Goal: Information Seeking & Learning: Learn about a topic

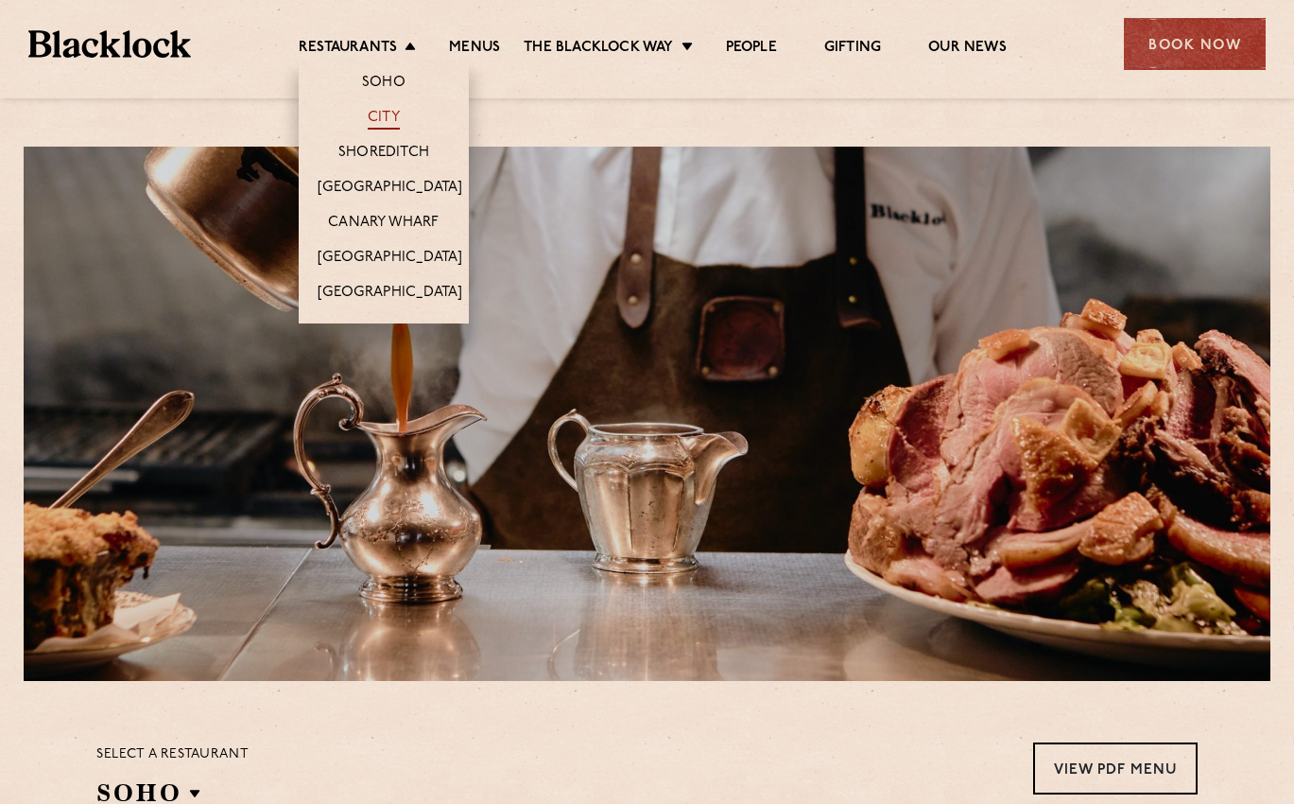
click at [385, 117] on link "City" at bounding box center [384, 119] width 32 height 21
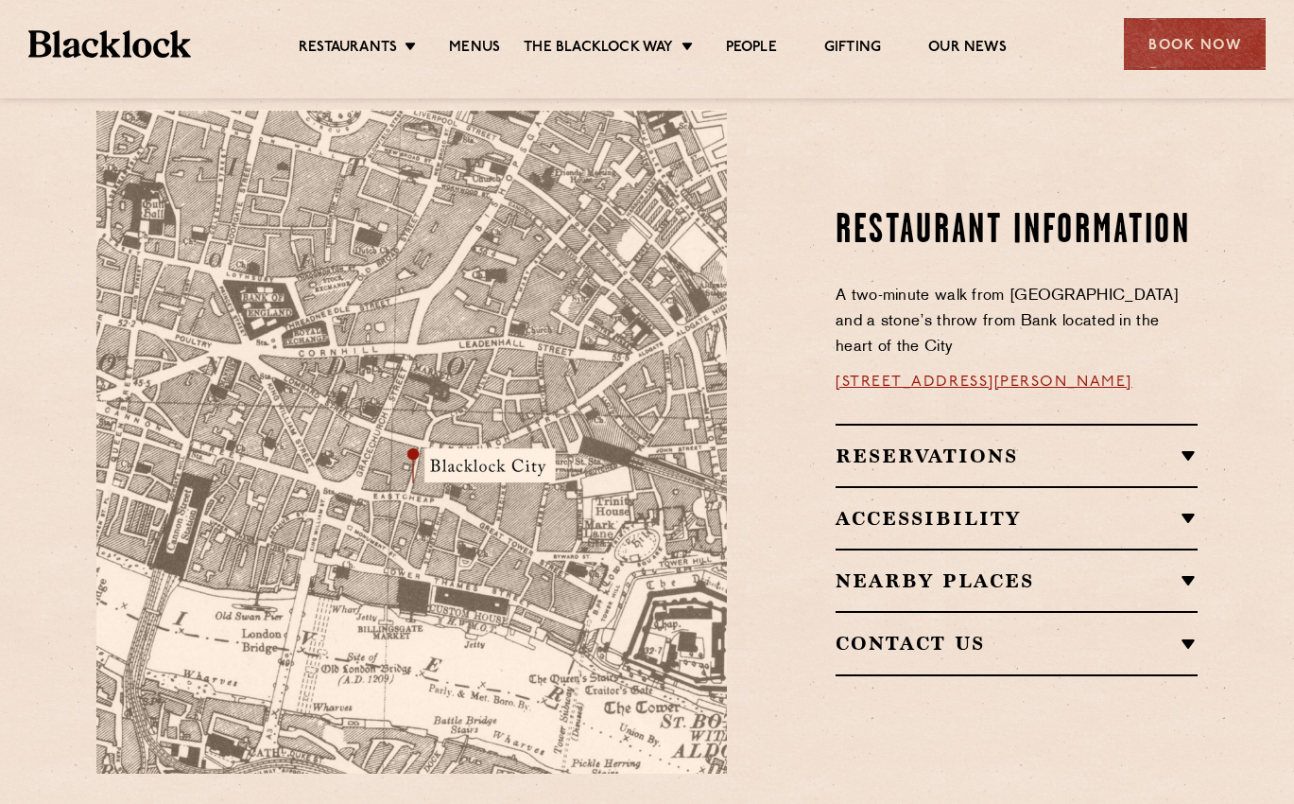
scroll to position [1040, 0]
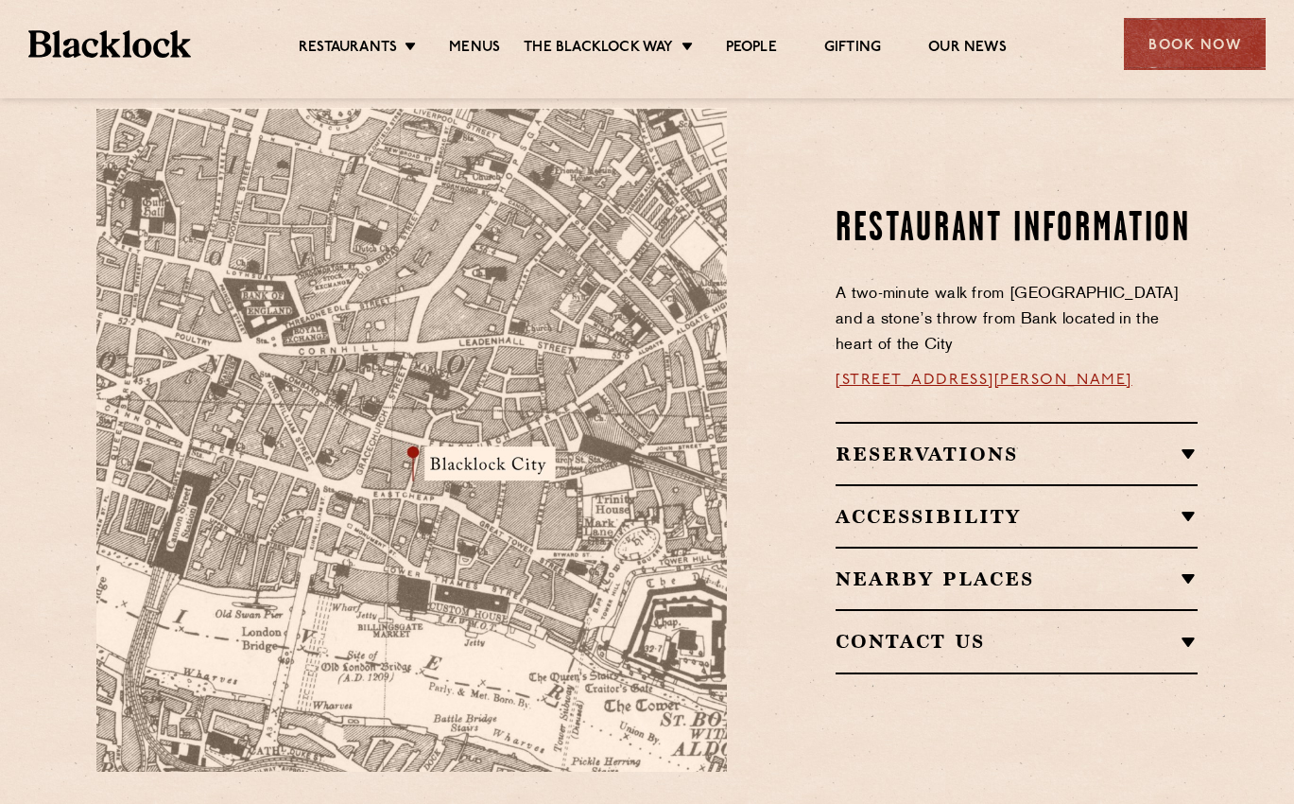
click at [1186, 442] on h2 "Reservations" at bounding box center [1017, 453] width 362 height 23
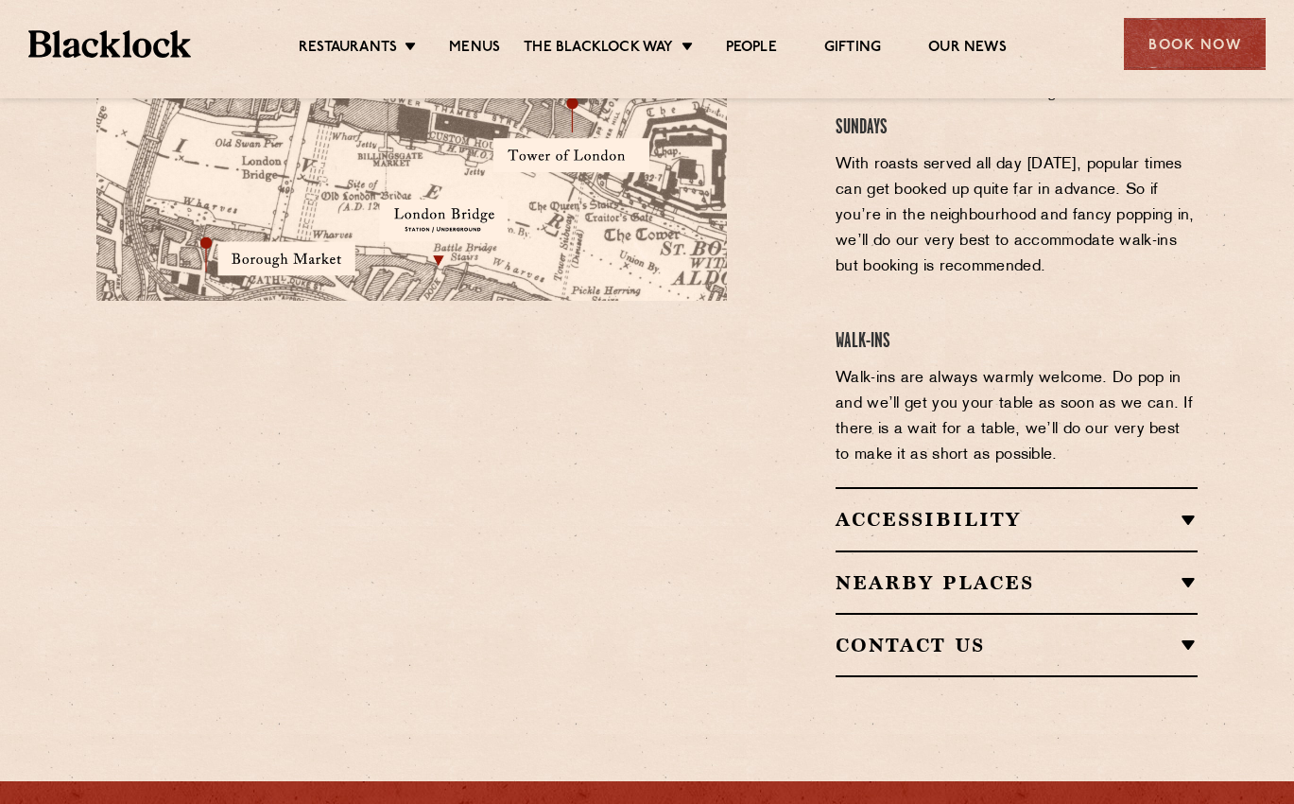
scroll to position [1513, 0]
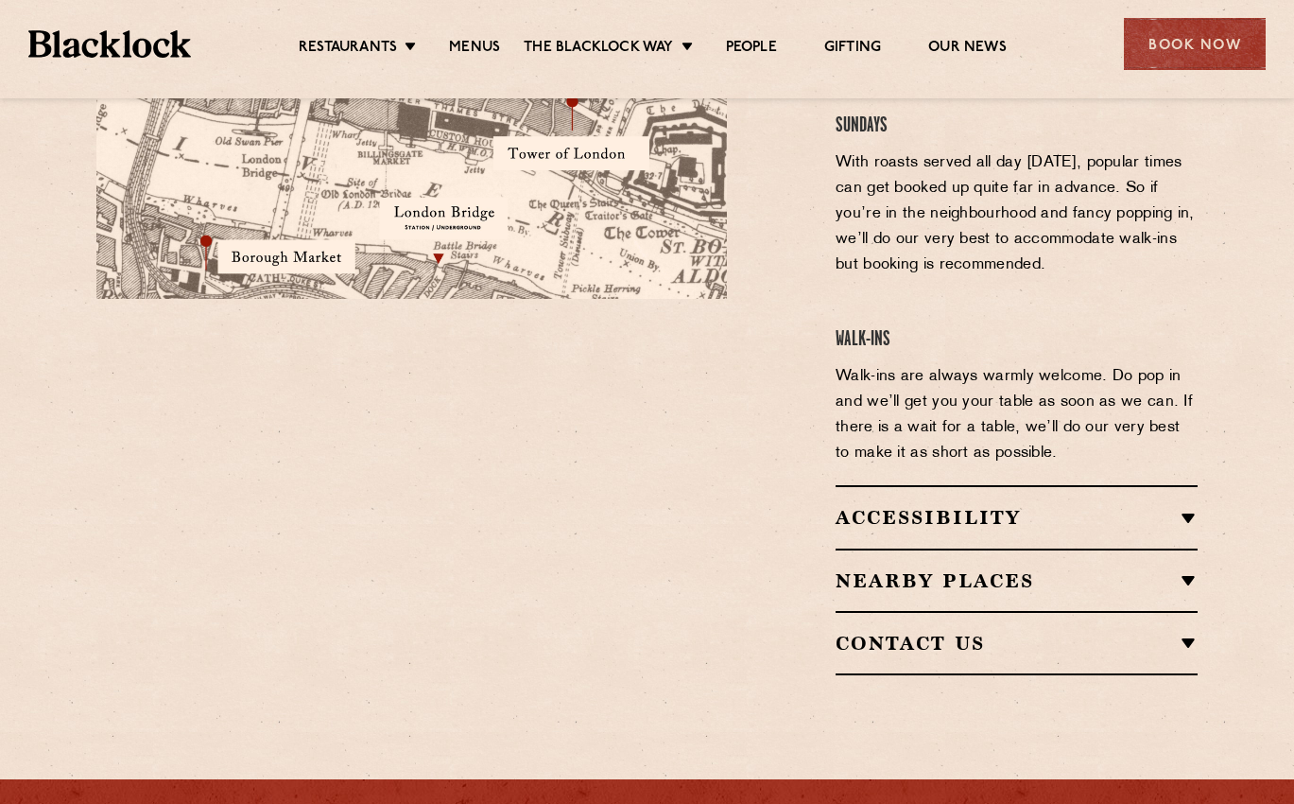
click at [1186, 569] on h2 "Nearby Places" at bounding box center [1017, 580] width 362 height 23
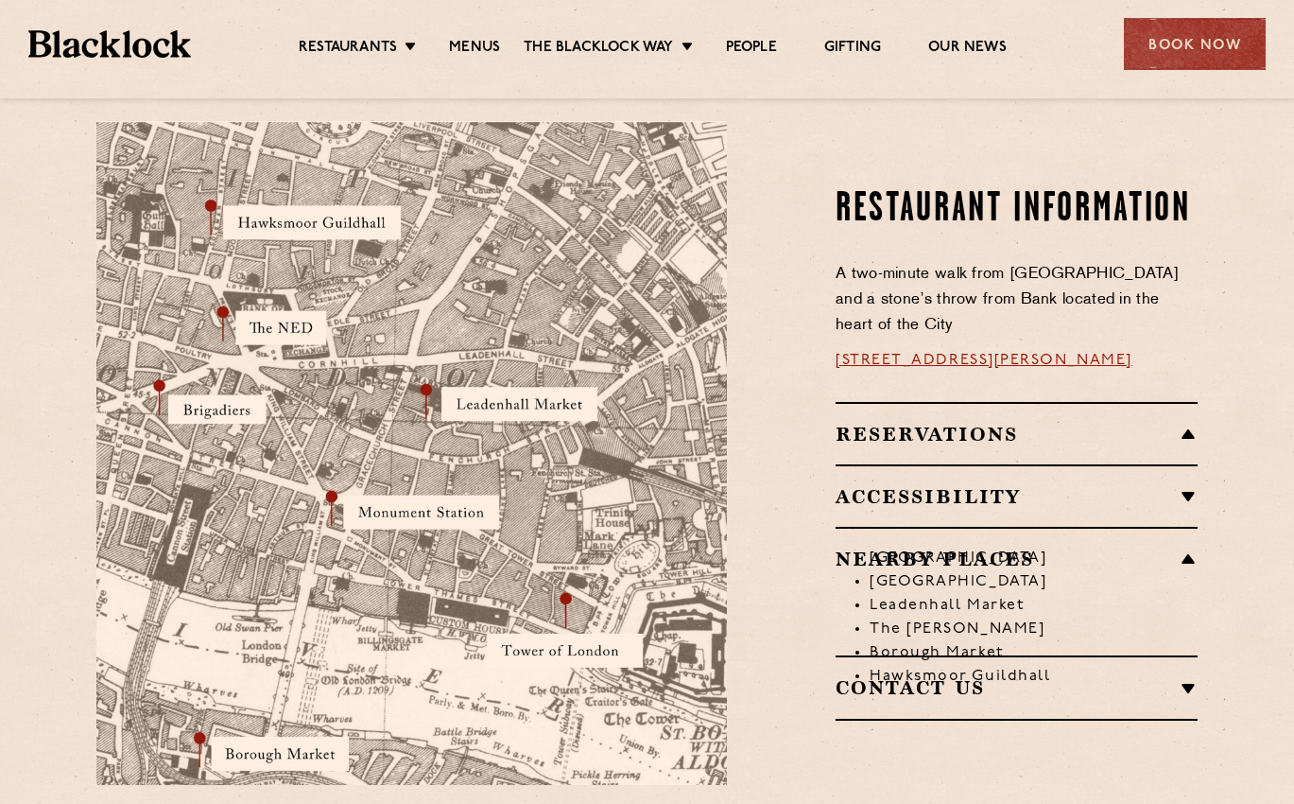
scroll to position [1025, 0]
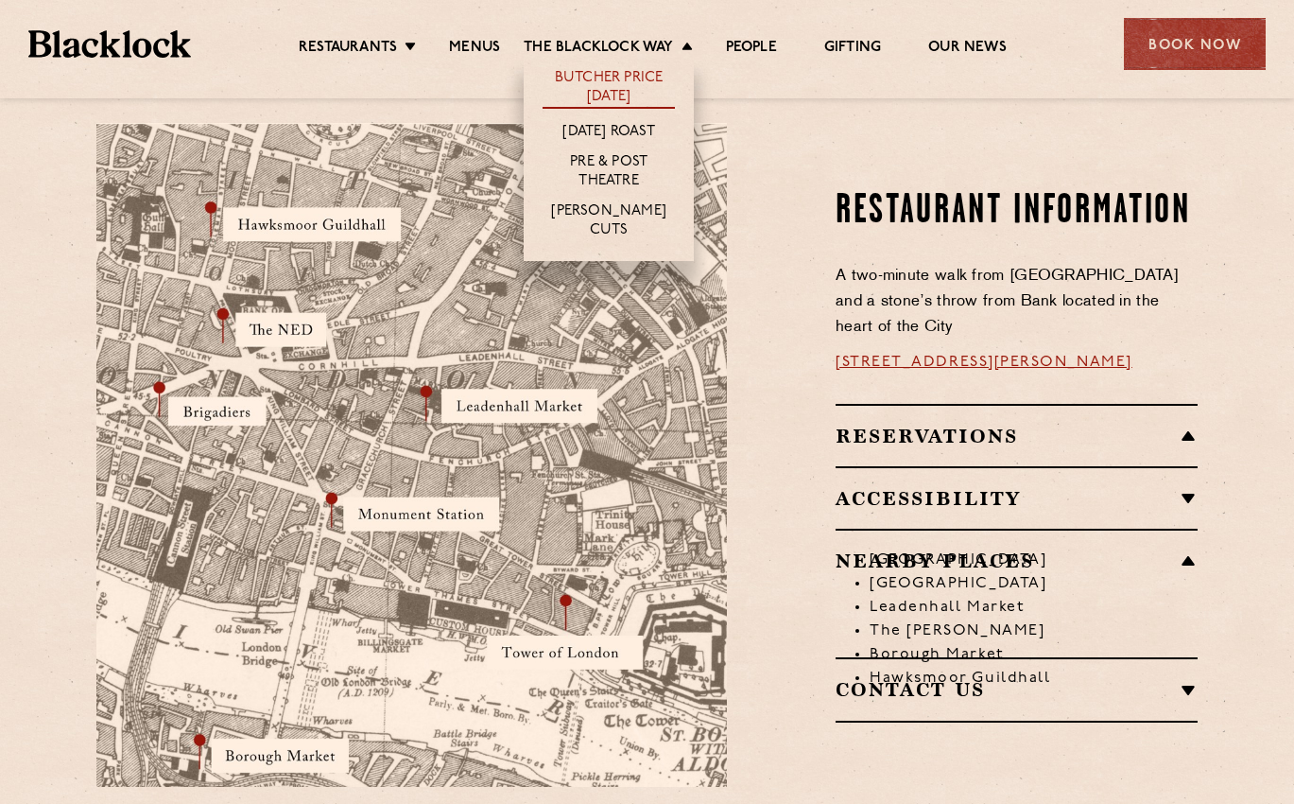
click at [588, 78] on link "Butcher Price [DATE]" at bounding box center [609, 89] width 132 height 40
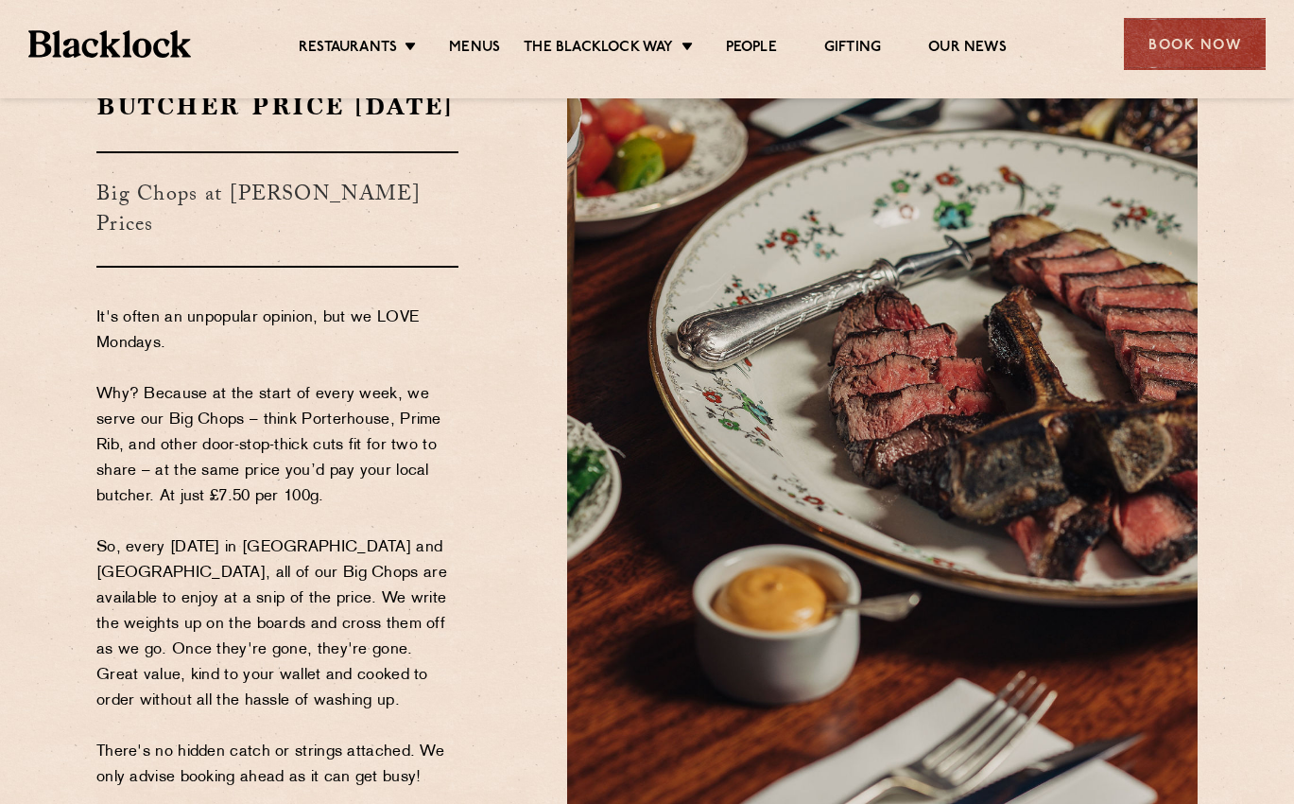
scroll to position [189, 0]
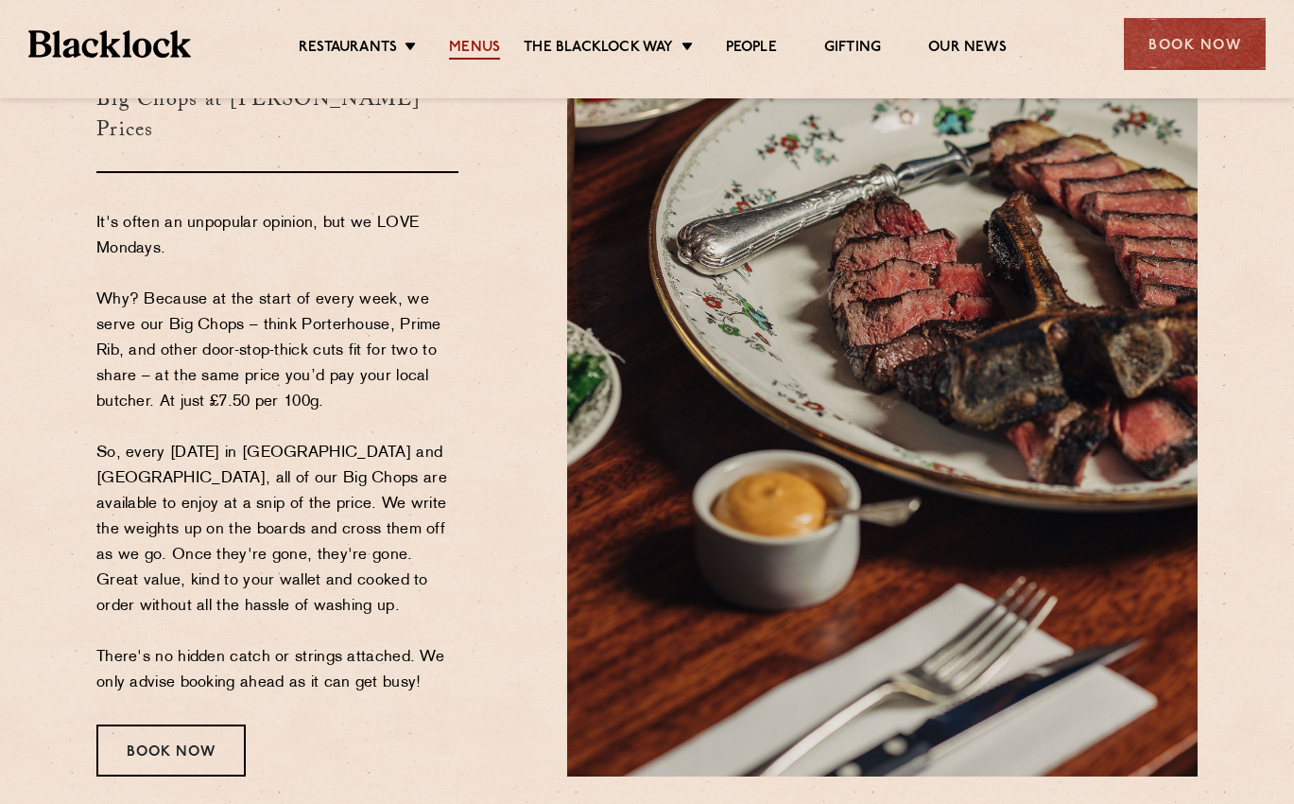
click at [482, 41] on link "Menus" at bounding box center [474, 49] width 51 height 21
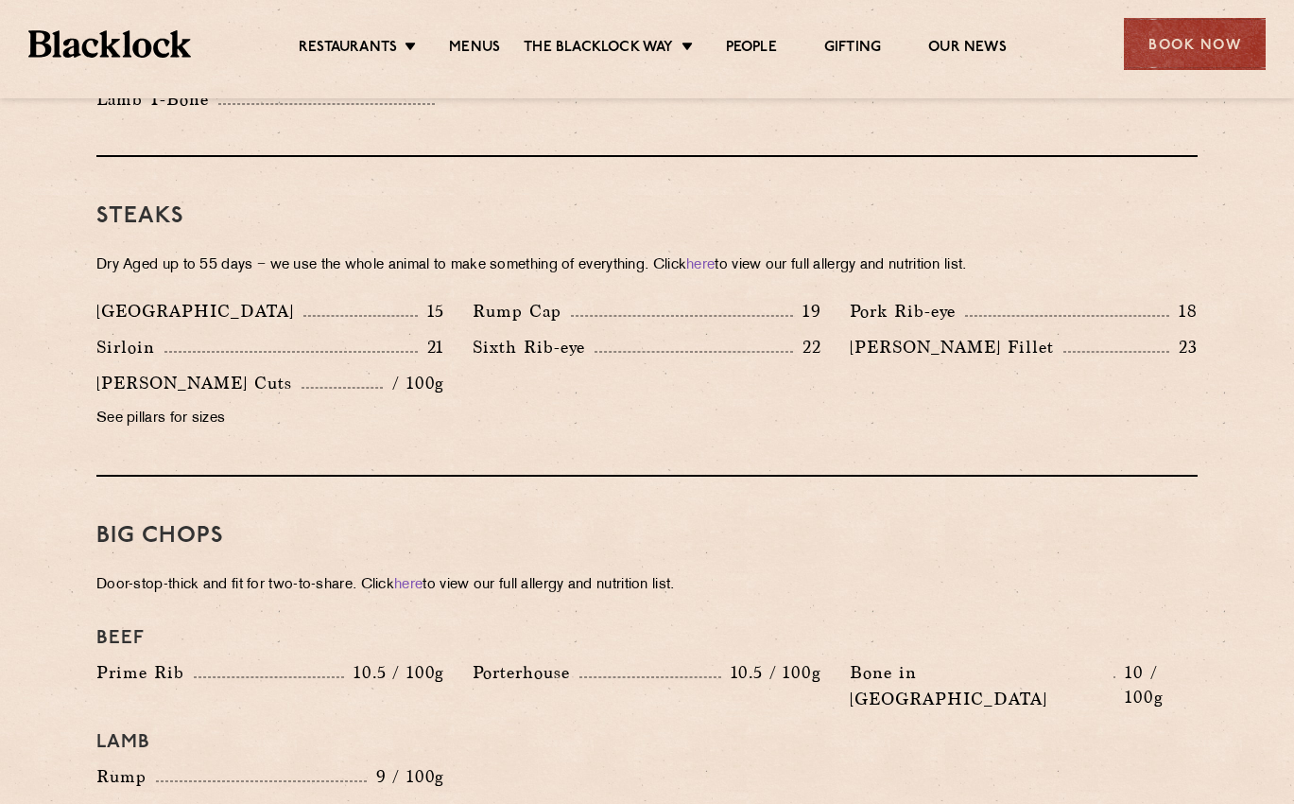
scroll to position [1135, 0]
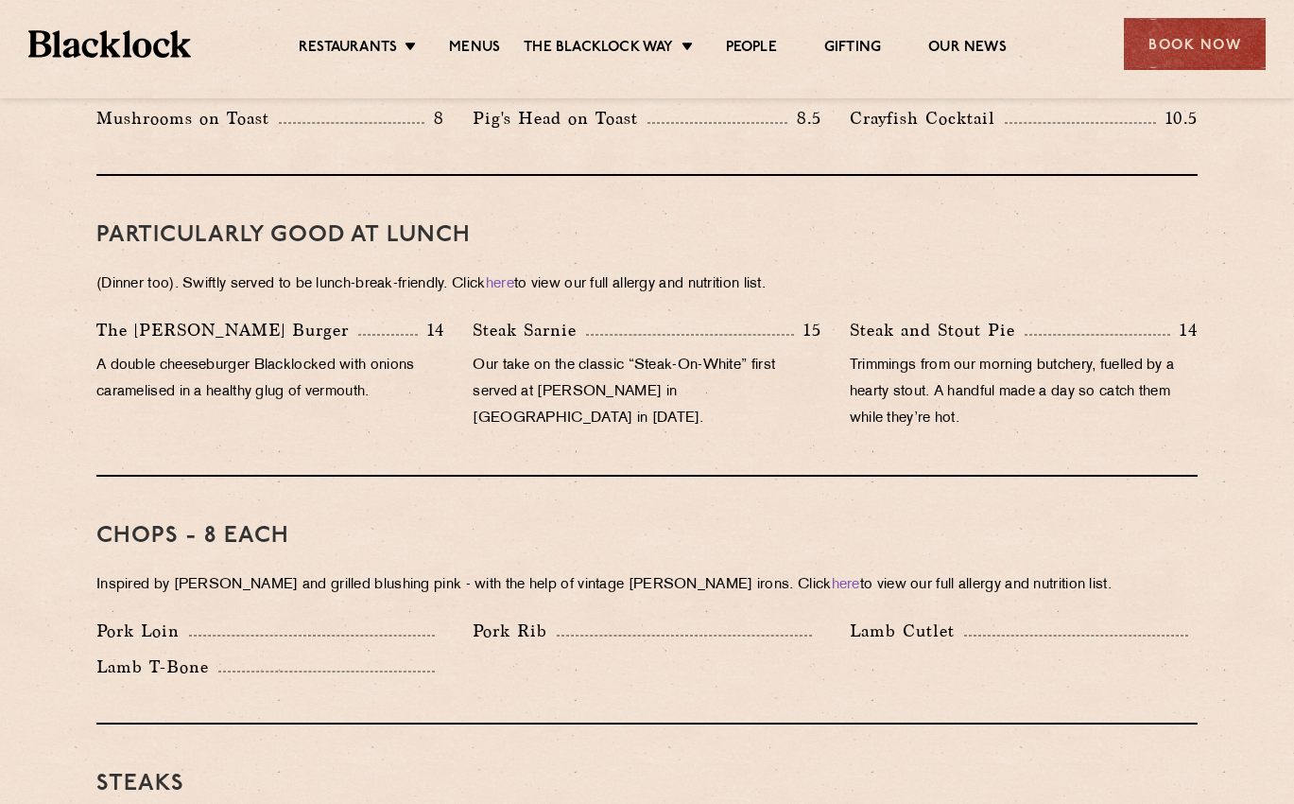
click at [142, 113] on div "Mushrooms on Toast 8" at bounding box center [270, 123] width 376 height 36
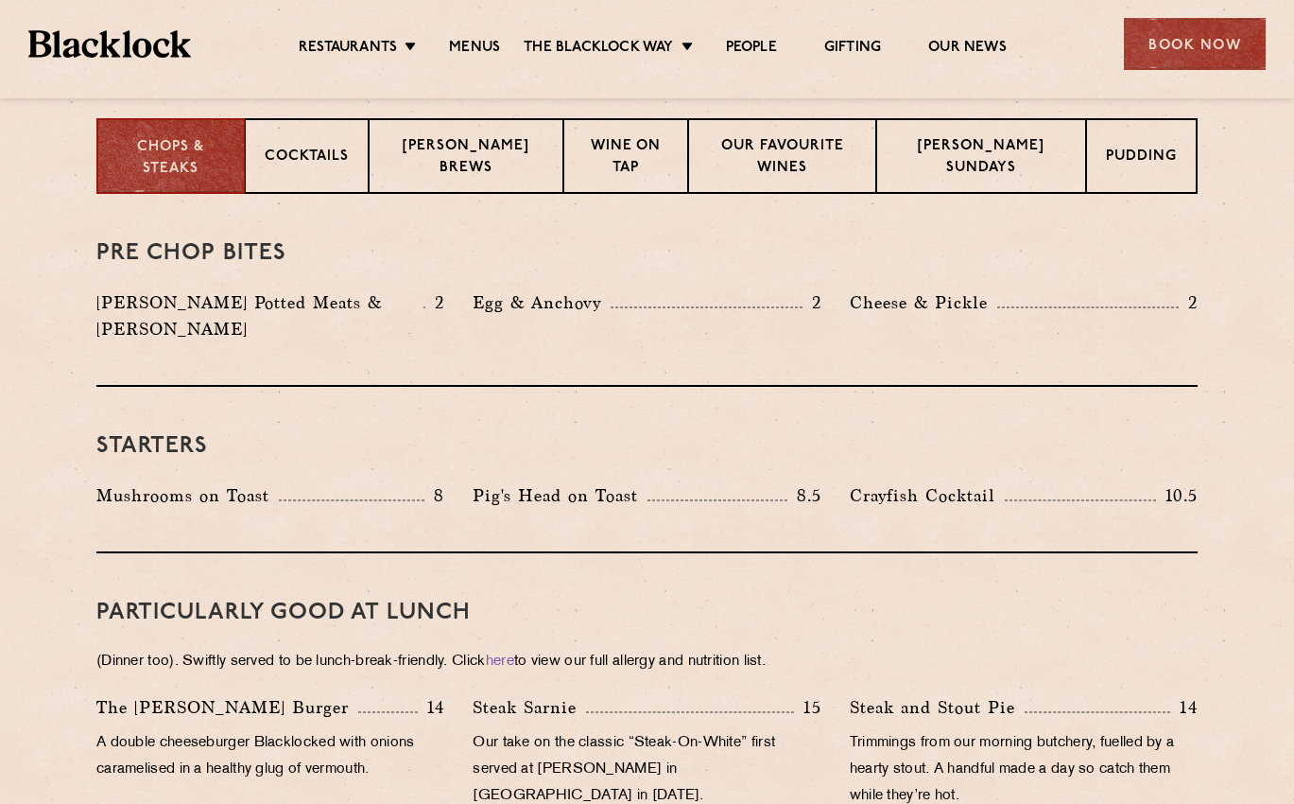
scroll to position [567, 0]
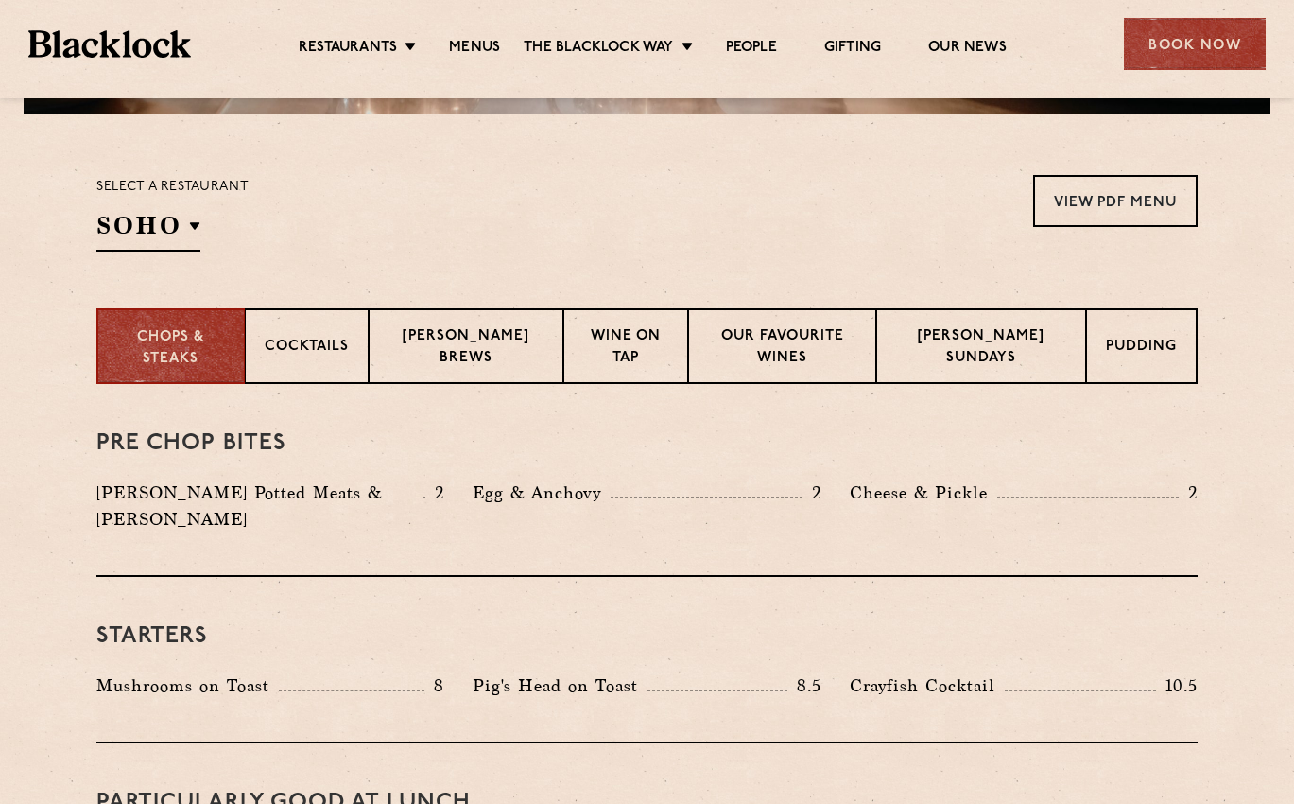
click at [48, 198] on section "Select a restaurant SOHO Soho Birmingham City Shoreditch Covent Garden Canary W…" at bounding box center [647, 210] width 1294 height 195
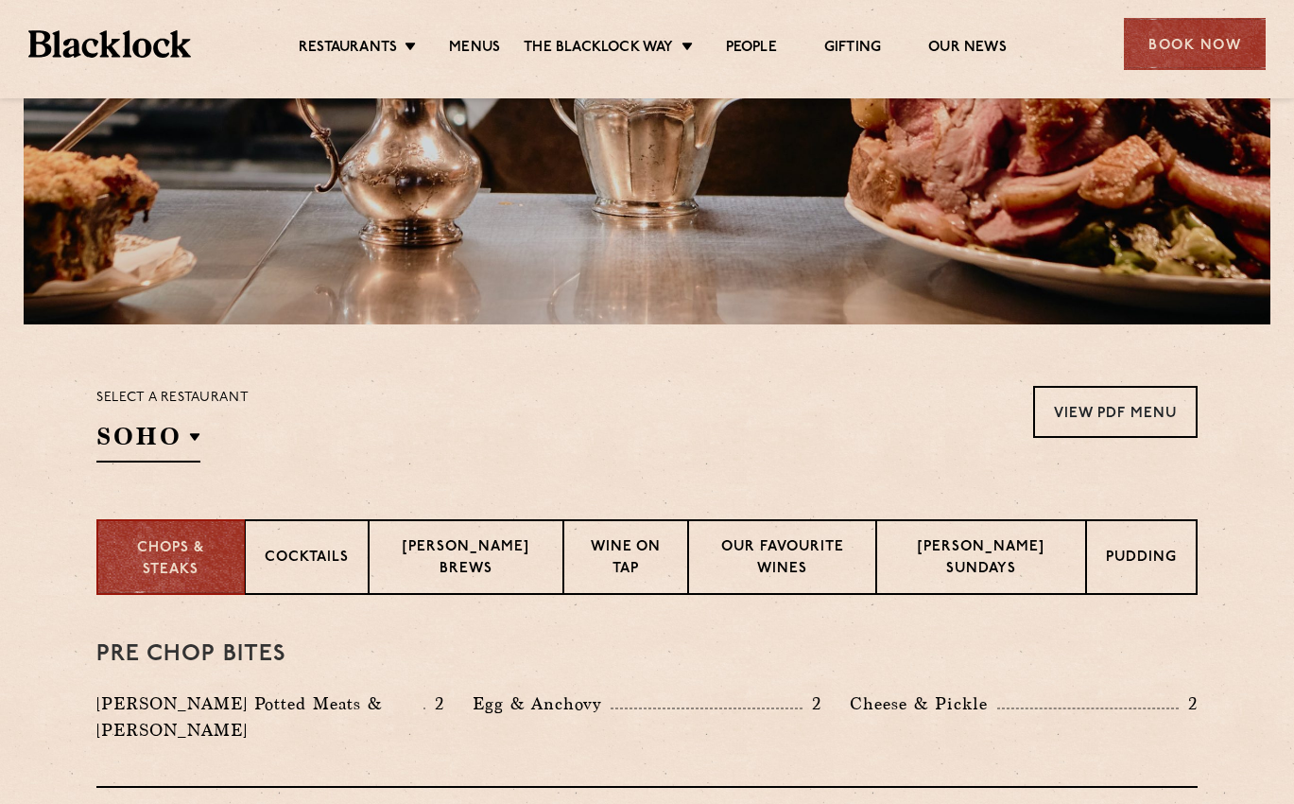
scroll to position [95, 0]
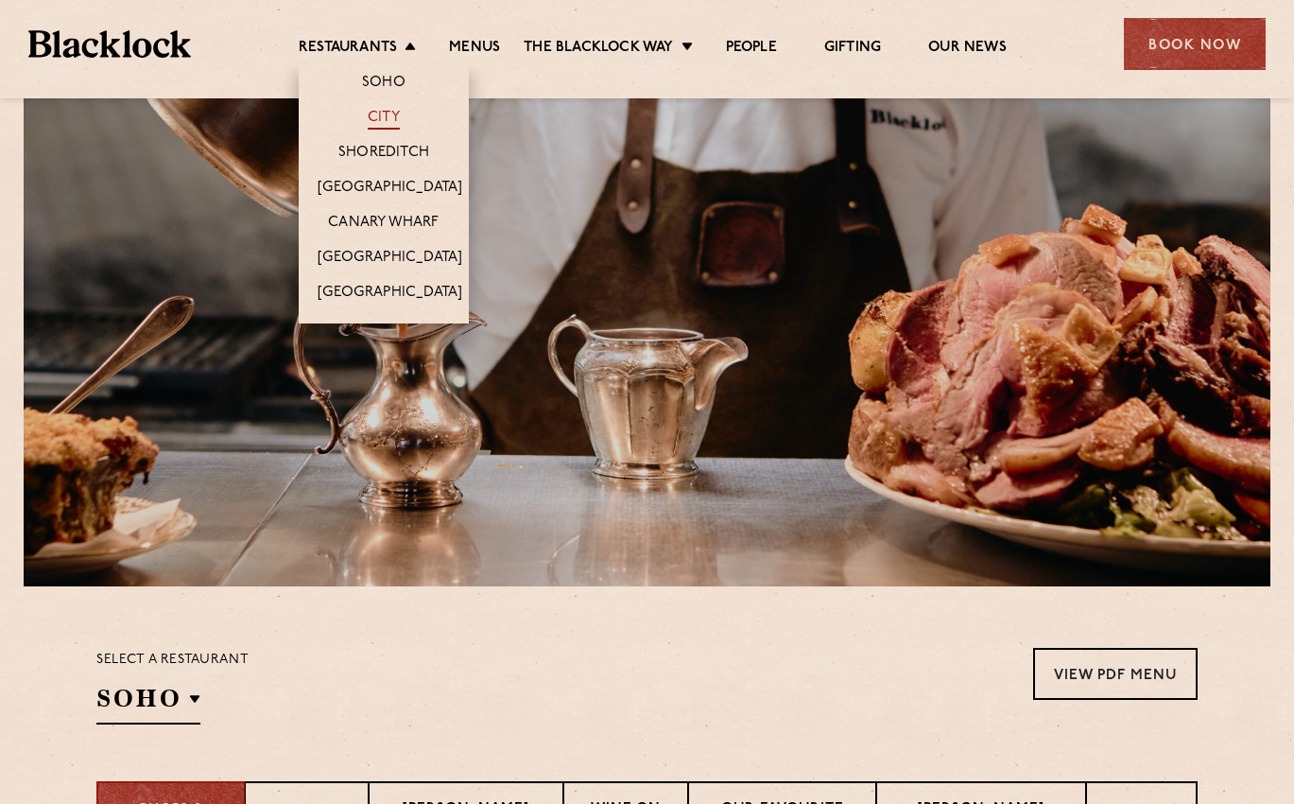
click at [388, 112] on link "City" at bounding box center [384, 119] width 32 height 21
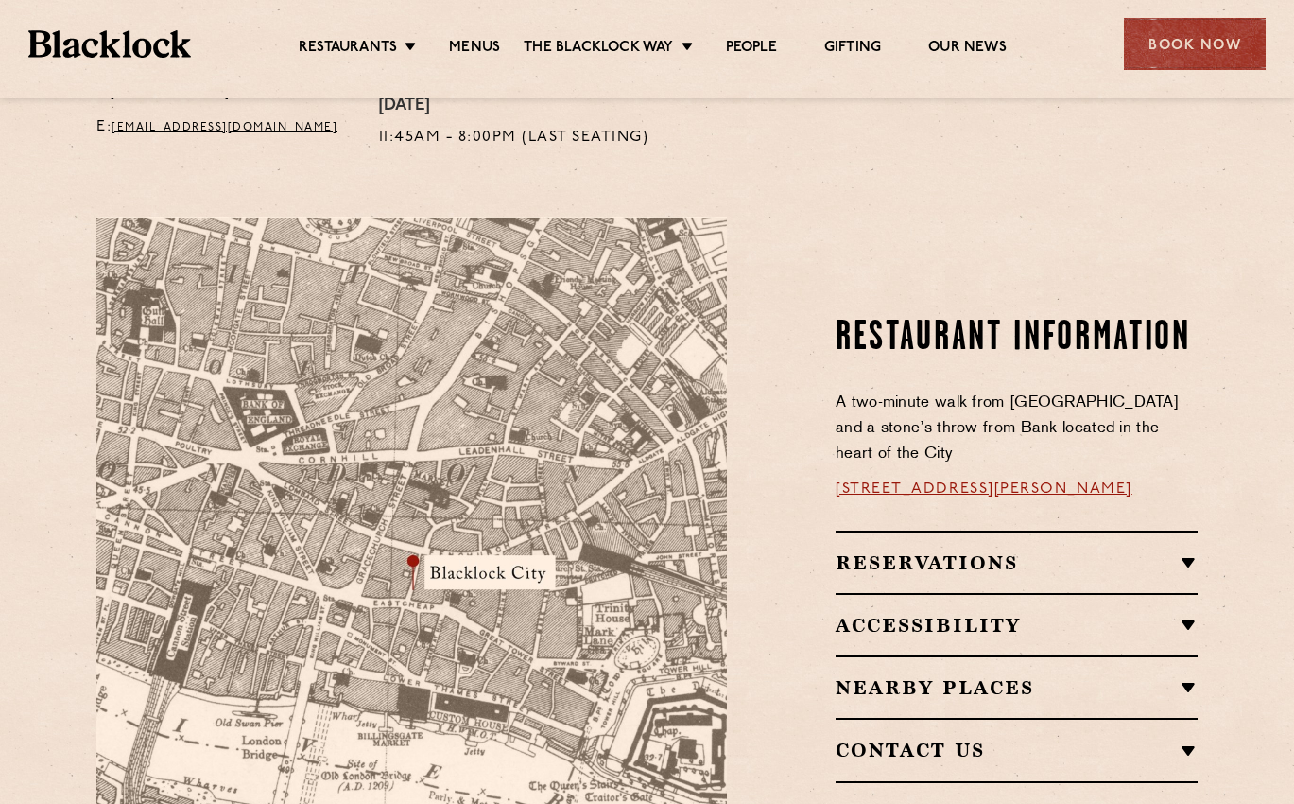
scroll to position [1135, 0]
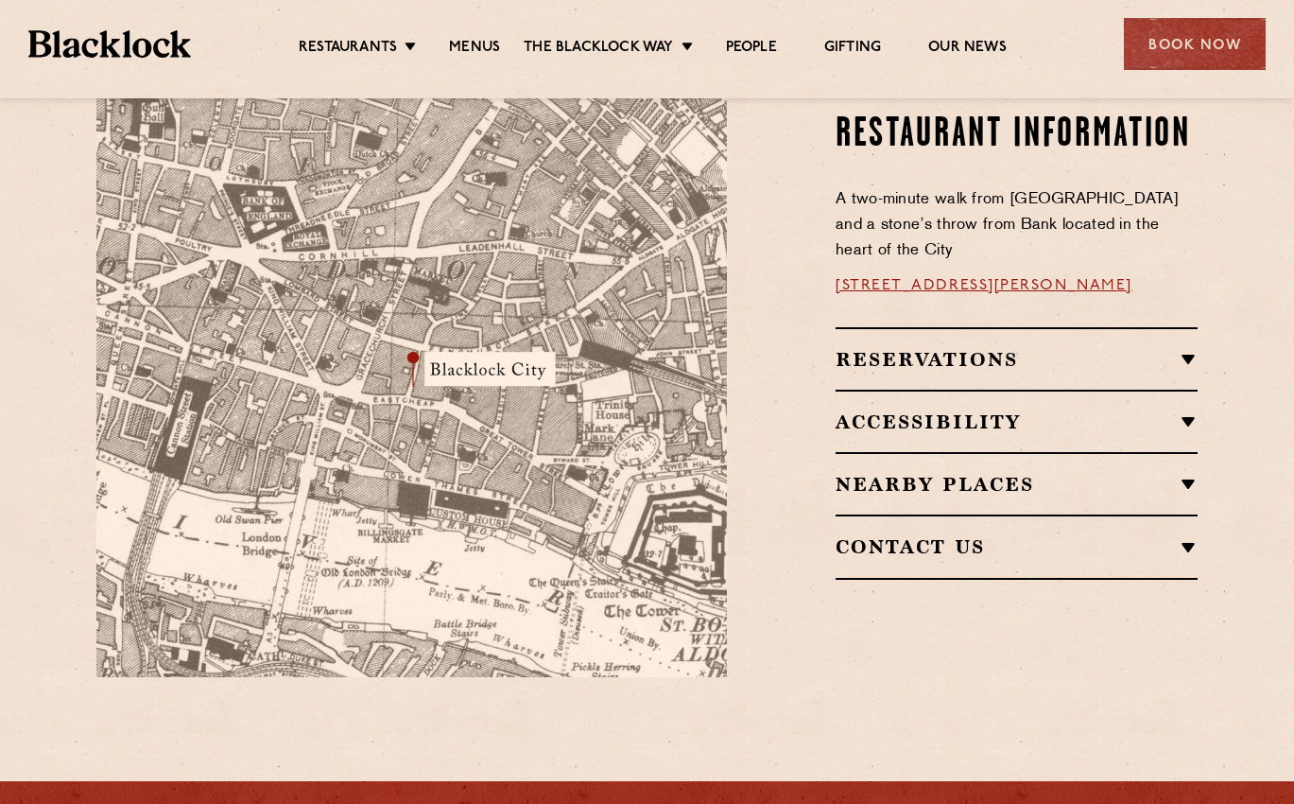
click at [59, 190] on section "Restaurant Information A two-minute walk from Monument tube station and a stone…" at bounding box center [647, 345] width 1294 height 777
click at [474, 42] on link "Menus" at bounding box center [474, 49] width 51 height 21
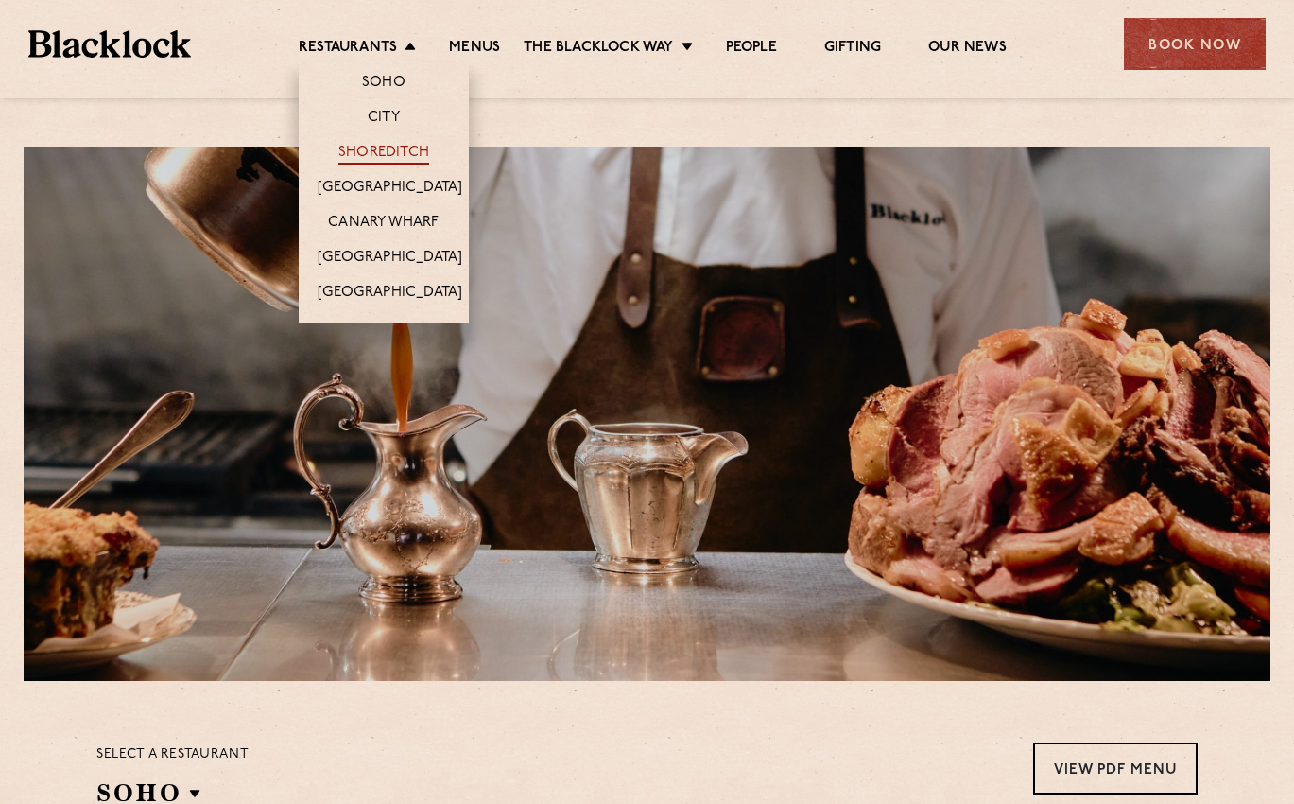
click at [399, 150] on link "Shoreditch" at bounding box center [383, 154] width 91 height 21
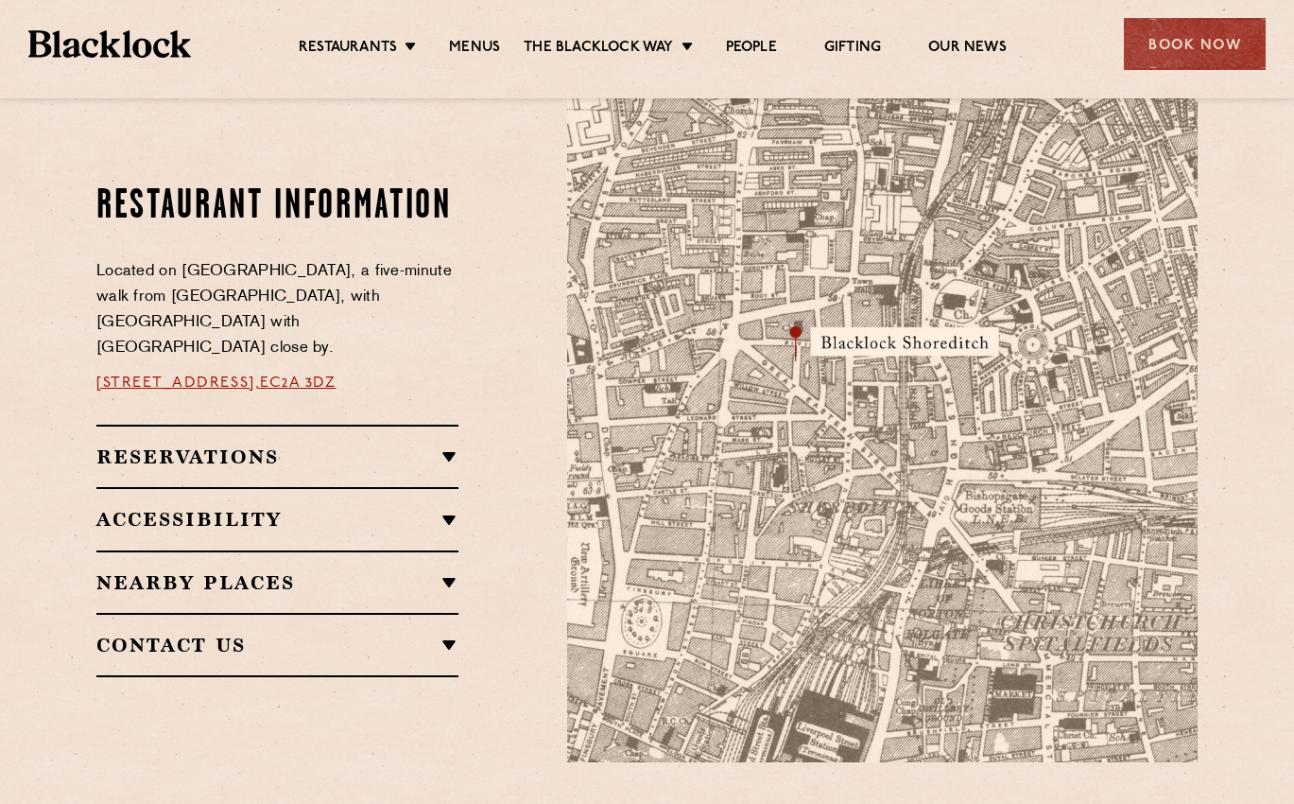
scroll to position [1135, 0]
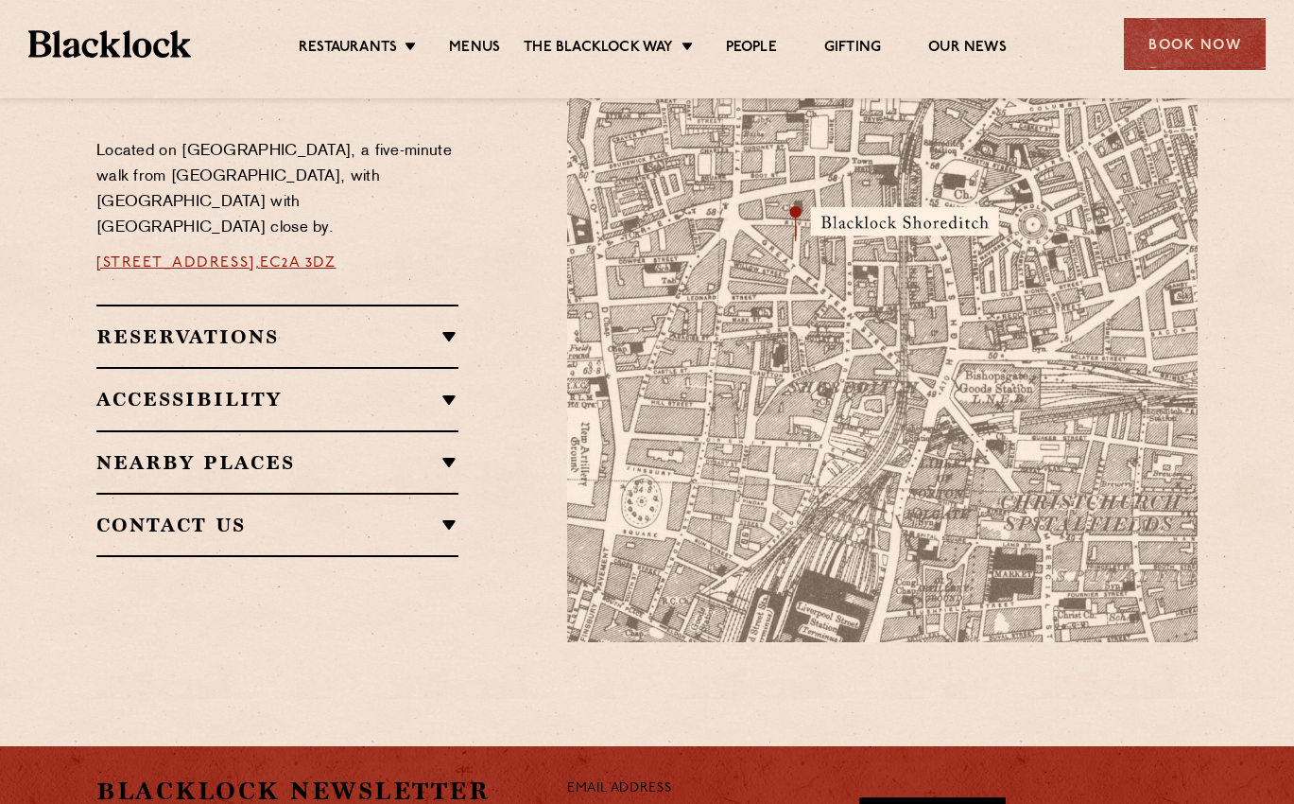
click at [260, 255] on link "[STREET_ADDRESS]," at bounding box center [178, 262] width 164 height 15
